Goal: Navigation & Orientation: Find specific page/section

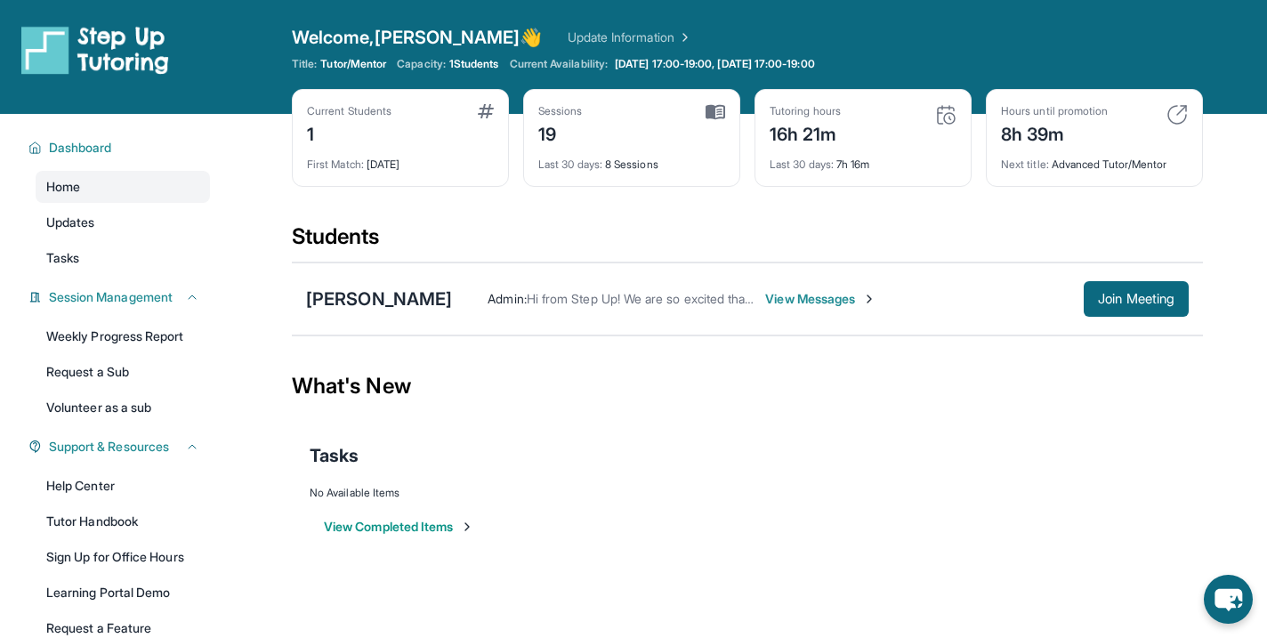
click at [1175, 114] on img at bounding box center [1177, 114] width 21 height 21
